Goal: Task Accomplishment & Management: Use online tool/utility

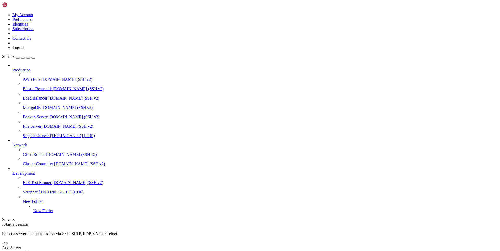
click at [27, 133] on span "Supplier Server" at bounding box center [36, 135] width 26 height 4
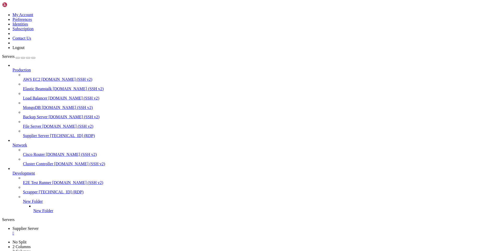
click at [103, 231] on div "" at bounding box center [256, 233] width 486 height 5
click at [50, 133] on span "[TECHNICAL_ID] (RDP)" at bounding box center [72, 135] width 45 height 4
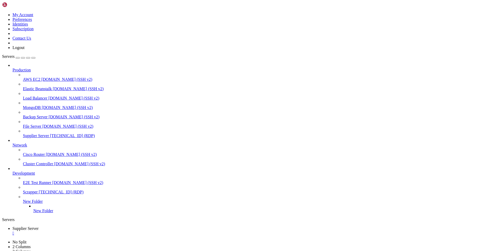
drag, startPoint x: 174, startPoint y: 410, endPoint x: 137, endPoint y: 411, distance: 37.8
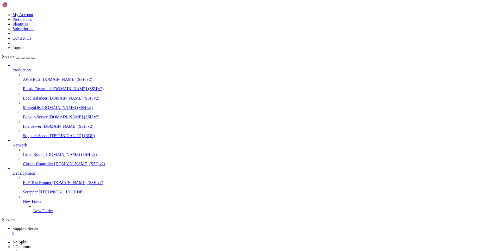
click at [105, 231] on div "" at bounding box center [256, 233] width 486 height 5
